Goal: Complete application form

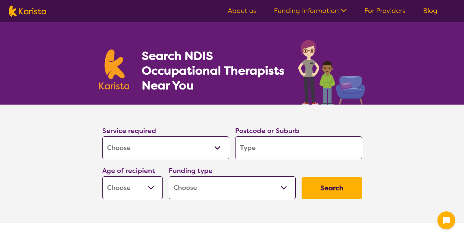
select select "[MEDICAL_DATA]"
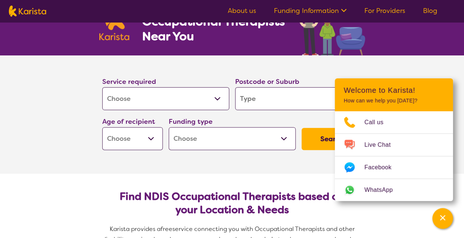
click at [337, 100] on input "search" at bounding box center [298, 98] width 127 height 23
type input "4"
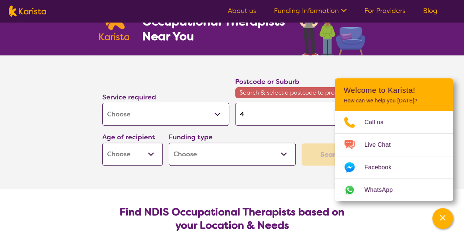
type input "43"
type input "430"
type input "4300"
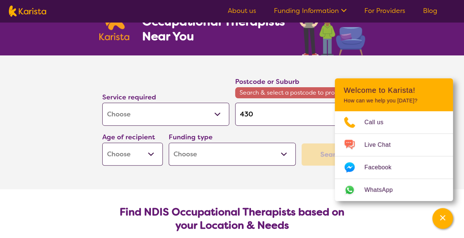
type input "4300"
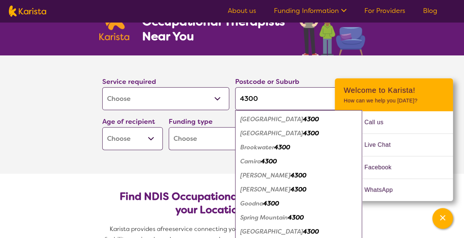
type input "4300"
click at [273, 119] on em "[GEOGRAPHIC_DATA]" at bounding box center [271, 119] width 63 height 8
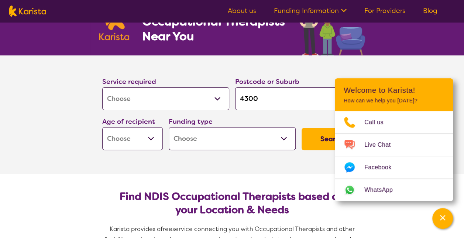
click at [458, 60] on section "Service required Allied Health Assistant Assessment ([MEDICAL_DATA] or [MEDICAL…" at bounding box center [232, 114] width 464 height 118
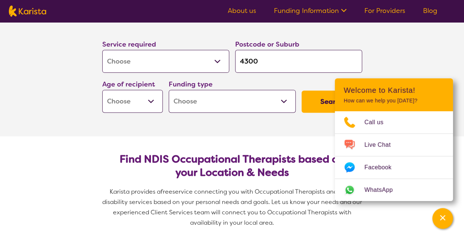
scroll to position [98, 0]
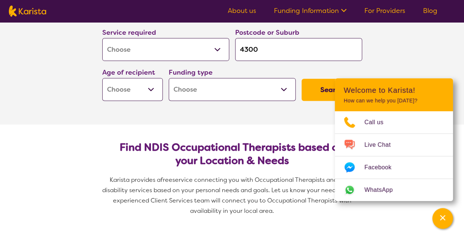
click at [146, 92] on select "Early Childhood - 0 to 9 Child - 10 to 11 Adolescent - 12 to 17 Adult - 18 to 6…" at bounding box center [132, 89] width 60 height 23
select select "EC"
click at [102, 78] on select "Early Childhood - 0 to 9 Child - 10 to 11 Adolescent - 12 to 17 Adult - 18 to 6…" at bounding box center [132, 89] width 60 height 23
select select "EC"
click at [224, 83] on select "Home Care Package (HCP) National Disability Insurance Scheme (NDIS) I don't know" at bounding box center [232, 89] width 127 height 23
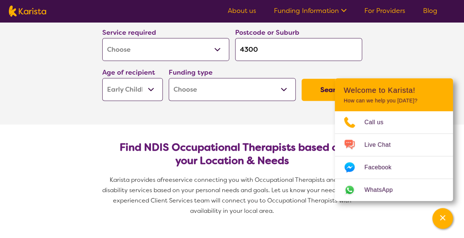
select select "NDIS"
click at [169, 78] on select "Home Care Package (HCP) National Disability Insurance Scheme (NDIS) I don't know" at bounding box center [232, 89] width 127 height 23
select select "NDIS"
click at [310, 87] on button "Search" at bounding box center [331, 90] width 60 height 22
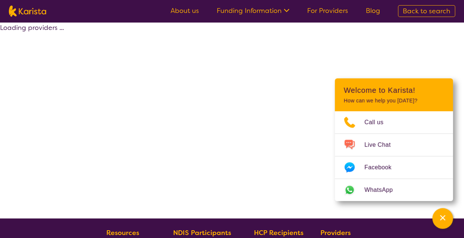
select select "by_score"
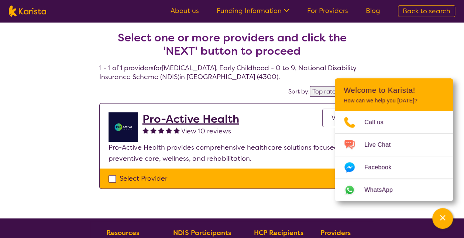
scroll to position [49, 0]
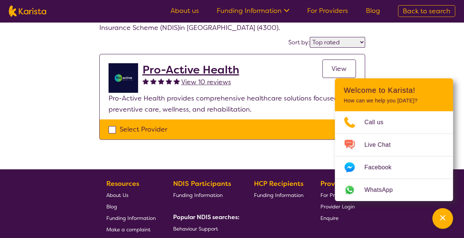
click at [202, 129] on div "Select Provider" at bounding box center [231, 129] width 247 height 11
checkbox input "true"
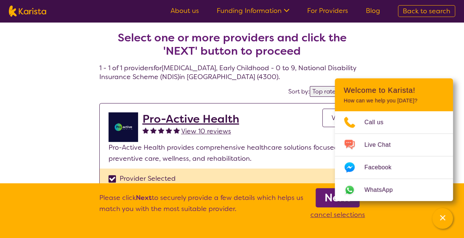
scroll to position [148, 0]
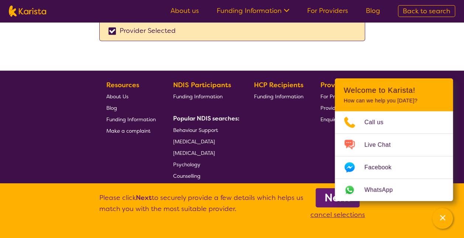
click at [321, 195] on link "Next" at bounding box center [337, 197] width 44 height 19
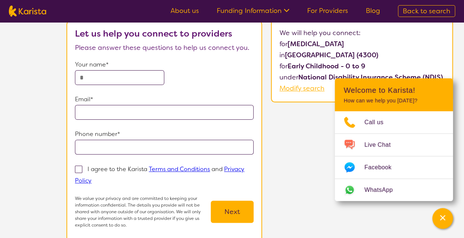
scroll to position [49, 0]
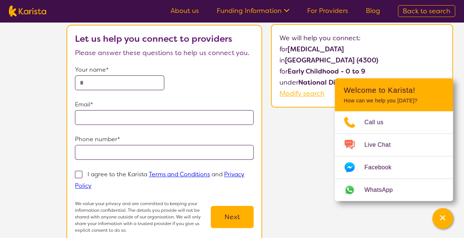
click at [134, 81] on input "text" at bounding box center [119, 82] width 89 height 15
type input "**********"
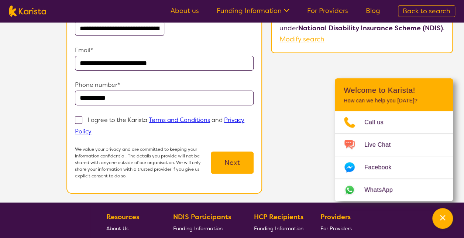
scroll to position [148, 0]
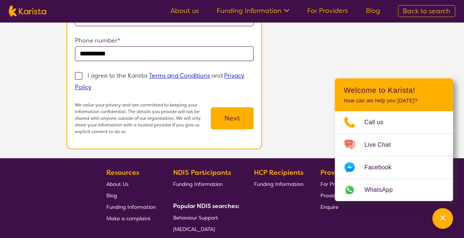
click at [86, 73] on label "I agree to the Karista Terms and Conditions and Privacy Policy" at bounding box center [159, 81] width 169 height 20
click at [91, 84] on input "I agree to the Karista Terms and Conditions and Privacy Policy" at bounding box center [93, 86] width 5 height 5
checkbox input "true"
click at [231, 121] on button "Next" at bounding box center [232, 118] width 43 height 22
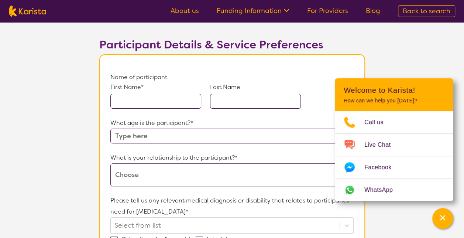
scroll to position [49, 0]
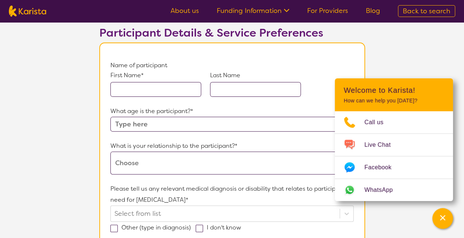
click at [174, 84] on input "text" at bounding box center [155, 89] width 91 height 15
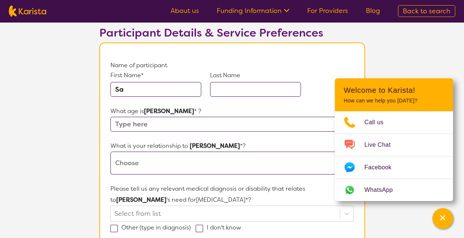
type input "S"
type input "[PERSON_NAME]"
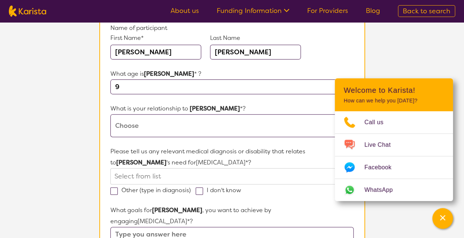
scroll to position [98, 0]
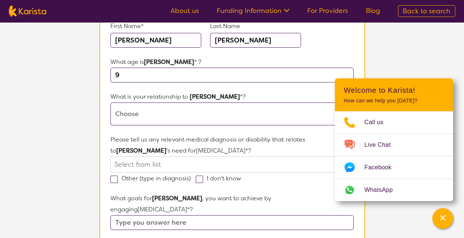
type input "9"
click at [177, 117] on select "This request is for myself I am their parent I am their child I am their spouse…" at bounding box center [231, 113] width 243 height 23
select select "I am their parent"
click at [110, 102] on select "This request is for myself I am their parent I am their child I am their spouse…" at bounding box center [231, 113] width 243 height 23
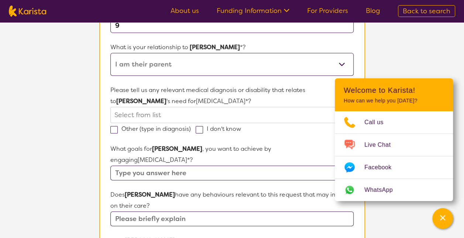
scroll to position [197, 0]
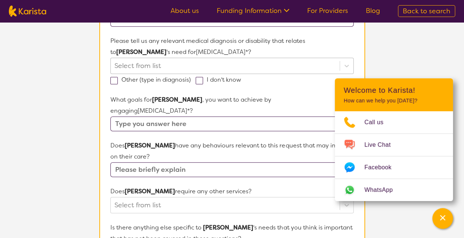
click at [229, 66] on div at bounding box center [224, 65] width 221 height 13
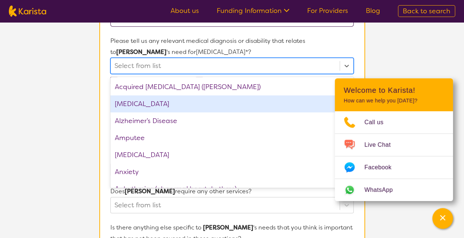
click at [224, 102] on div "[MEDICAL_DATA]" at bounding box center [231, 103] width 243 height 17
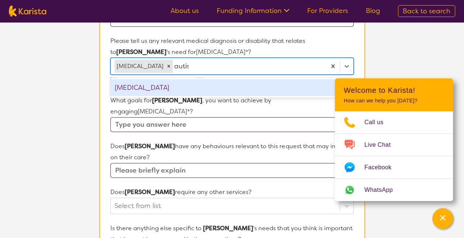
type input "[MEDICAL_DATA]"
click at [252, 86] on div "[MEDICAL_DATA]" at bounding box center [231, 87] width 243 height 17
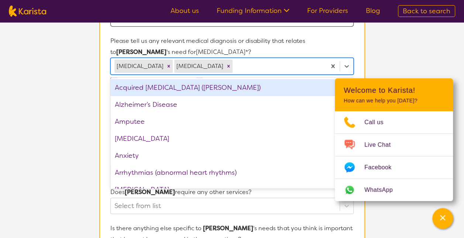
click at [73, 85] on section "L About You 2 Participant Details 3 Confirmation Participant Details & Service …" at bounding box center [232, 157] width 464 height 662
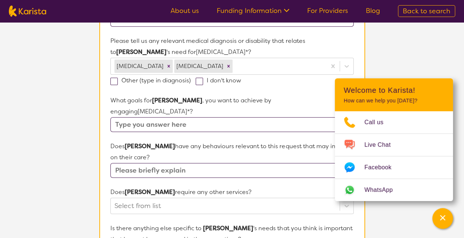
scroll to position [246, 0]
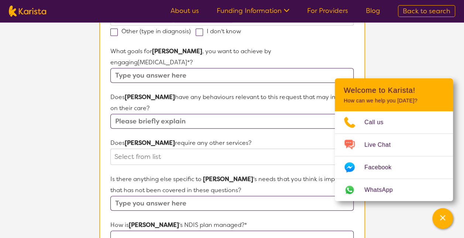
click at [245, 68] on input "text" at bounding box center [231, 75] width 243 height 15
type input "s"
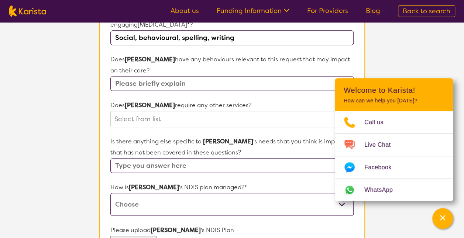
scroll to position [295, 0]
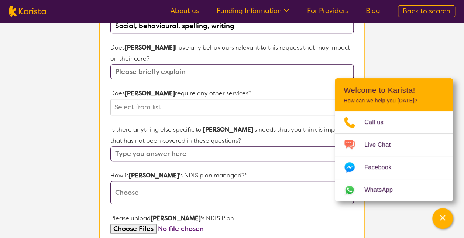
type input "Social, behavioural, spelling, writing"
click at [250, 64] on input "text" at bounding box center [231, 71] width 243 height 15
type input "Yes - currently looking into home schooling him"
click at [187, 101] on div at bounding box center [224, 107] width 221 height 13
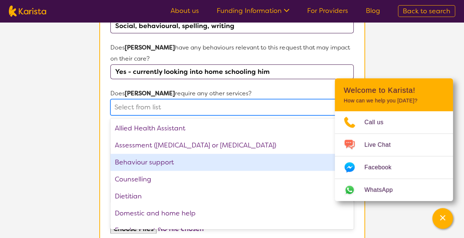
click at [194, 153] on div "Behaviour support" at bounding box center [231, 161] width 243 height 17
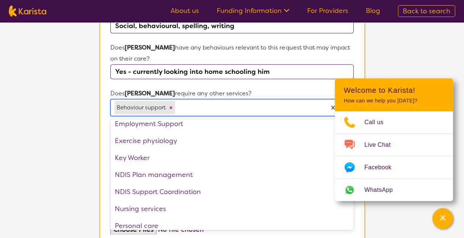
scroll to position [98, 0]
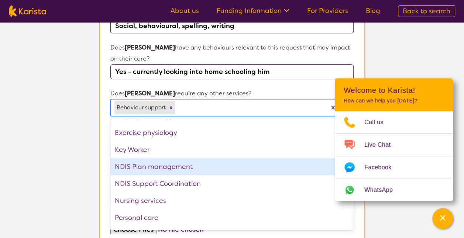
click at [198, 158] on div "NDIS Plan management" at bounding box center [231, 166] width 243 height 17
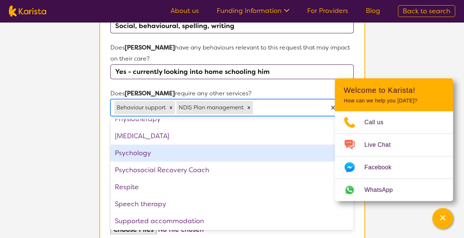
scroll to position [215, 0]
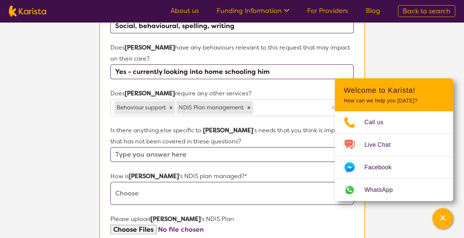
click at [51, 115] on section "L About You 2 Participant Details 3 Confirmation Participant Details & Service …" at bounding box center [232, 58] width 464 height 663
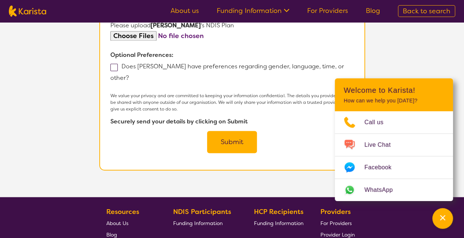
scroll to position [590, 0]
